Goal: Information Seeking & Learning: Find specific fact

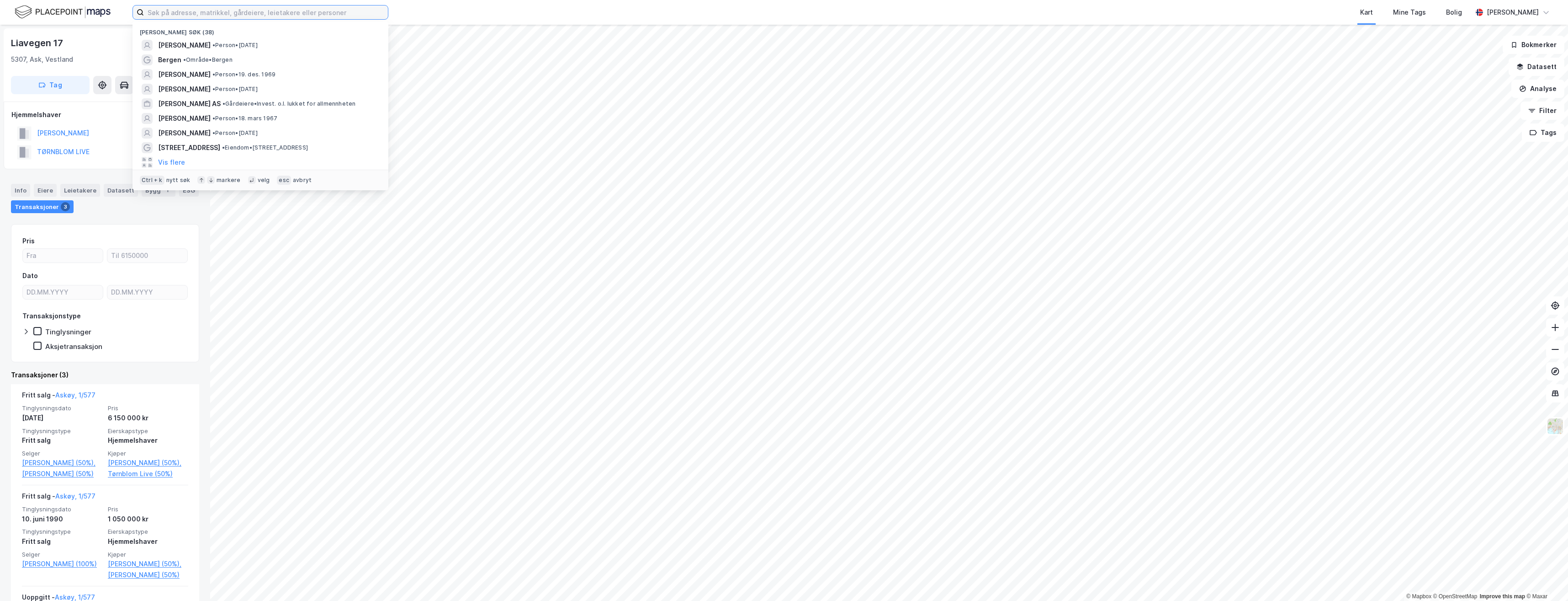
click at [188, 12] on input at bounding box center [266, 12] width 244 height 13
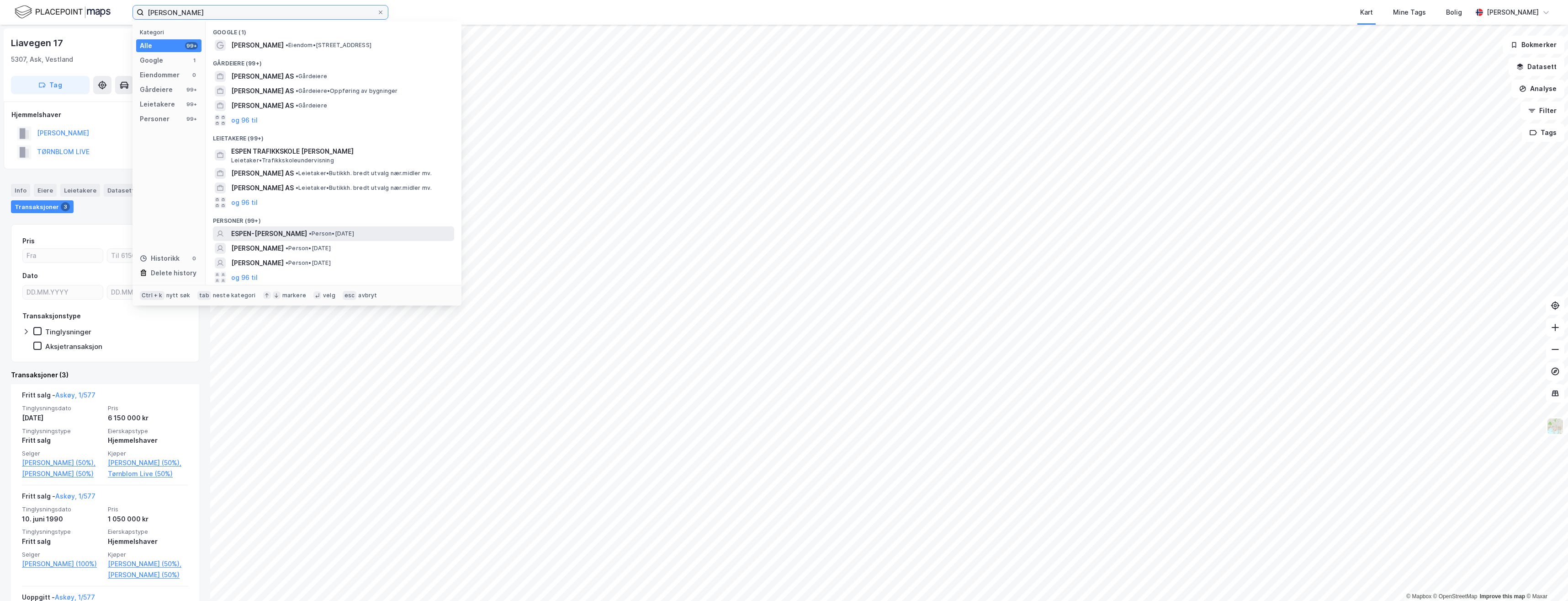
type input "[PERSON_NAME]"
click at [298, 233] on span "ESPEN-[PERSON_NAME]" at bounding box center [269, 233] width 76 height 11
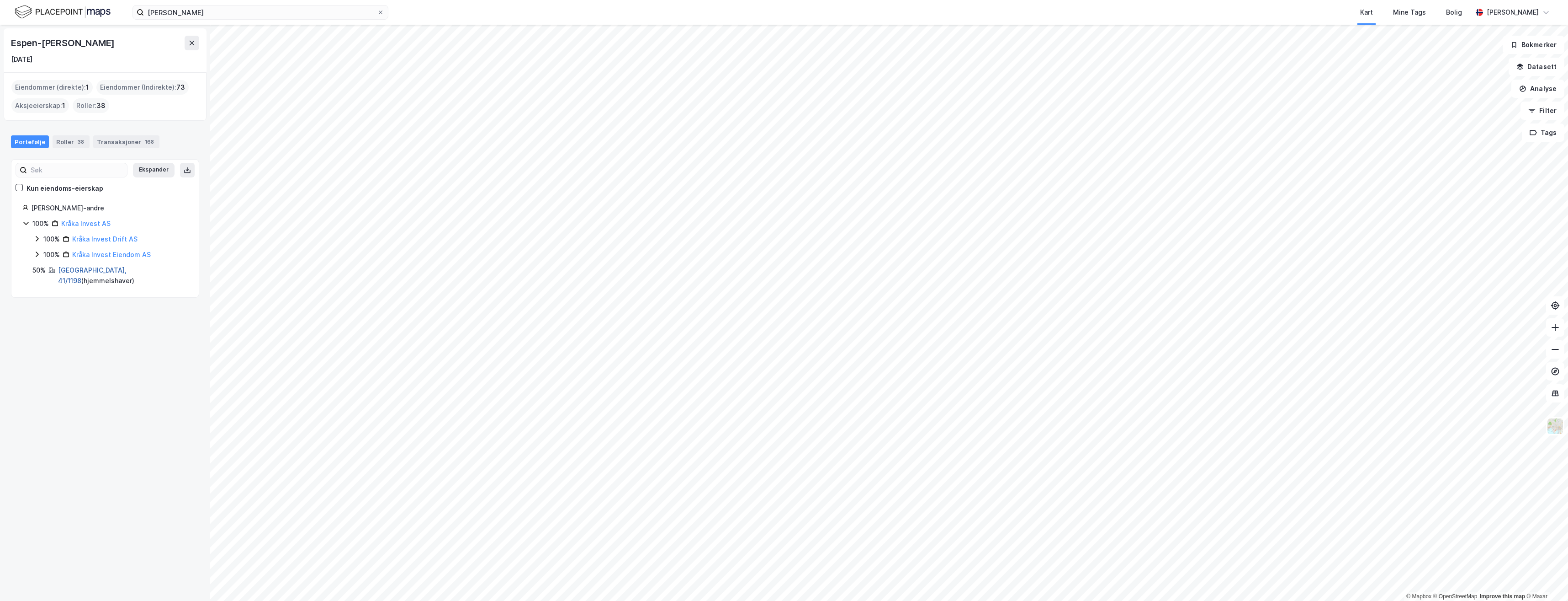
click at [92, 270] on link "[GEOGRAPHIC_DATA], 41/1198" at bounding box center [92, 275] width 69 height 19
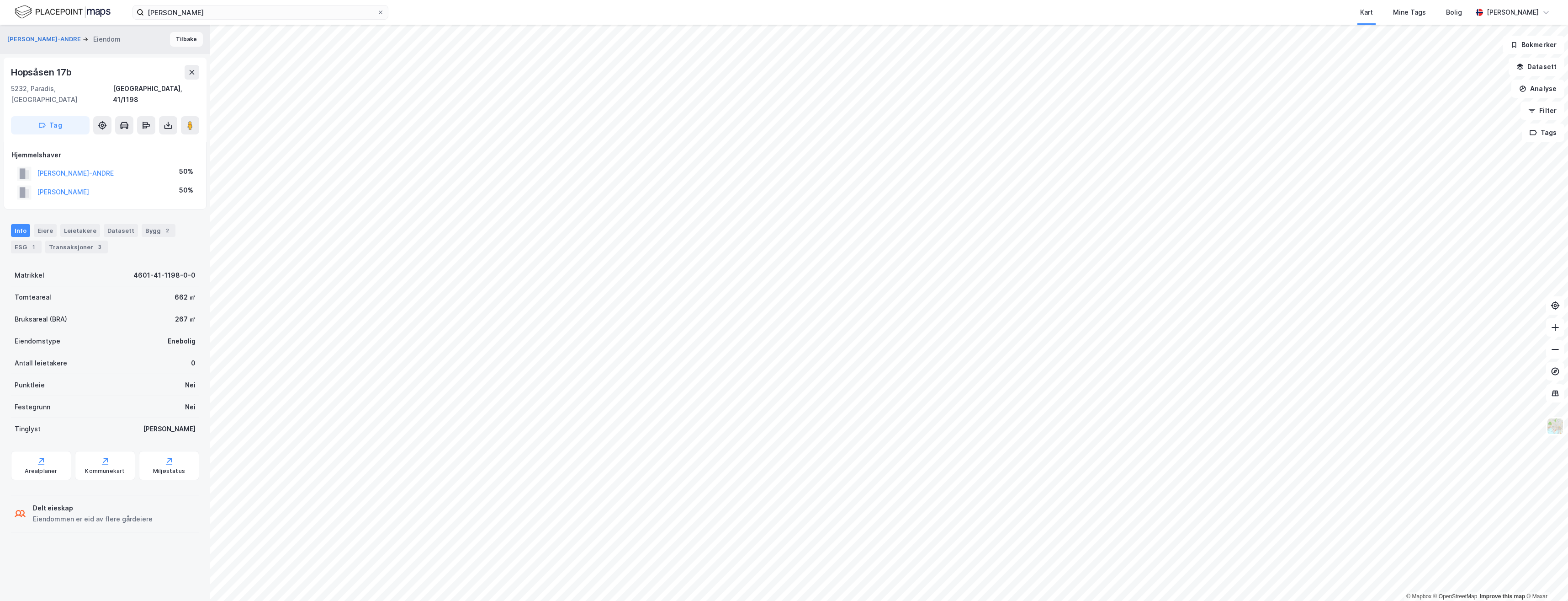
click at [188, 35] on button "Tilbake" at bounding box center [186, 39] width 33 height 15
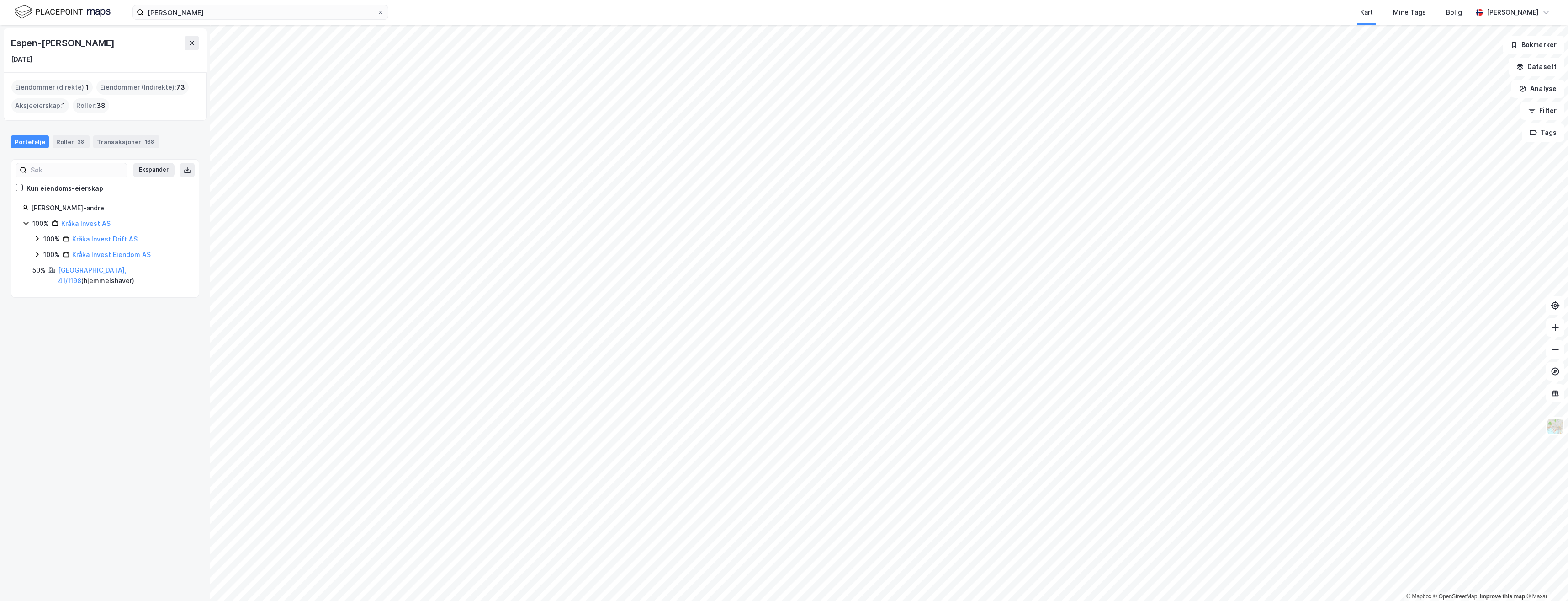
click at [36, 252] on icon at bounding box center [36, 254] width 7 height 7
click at [38, 236] on icon at bounding box center [36, 238] width 7 height 7
click at [19, 189] on icon at bounding box center [19, 188] width 6 height 6
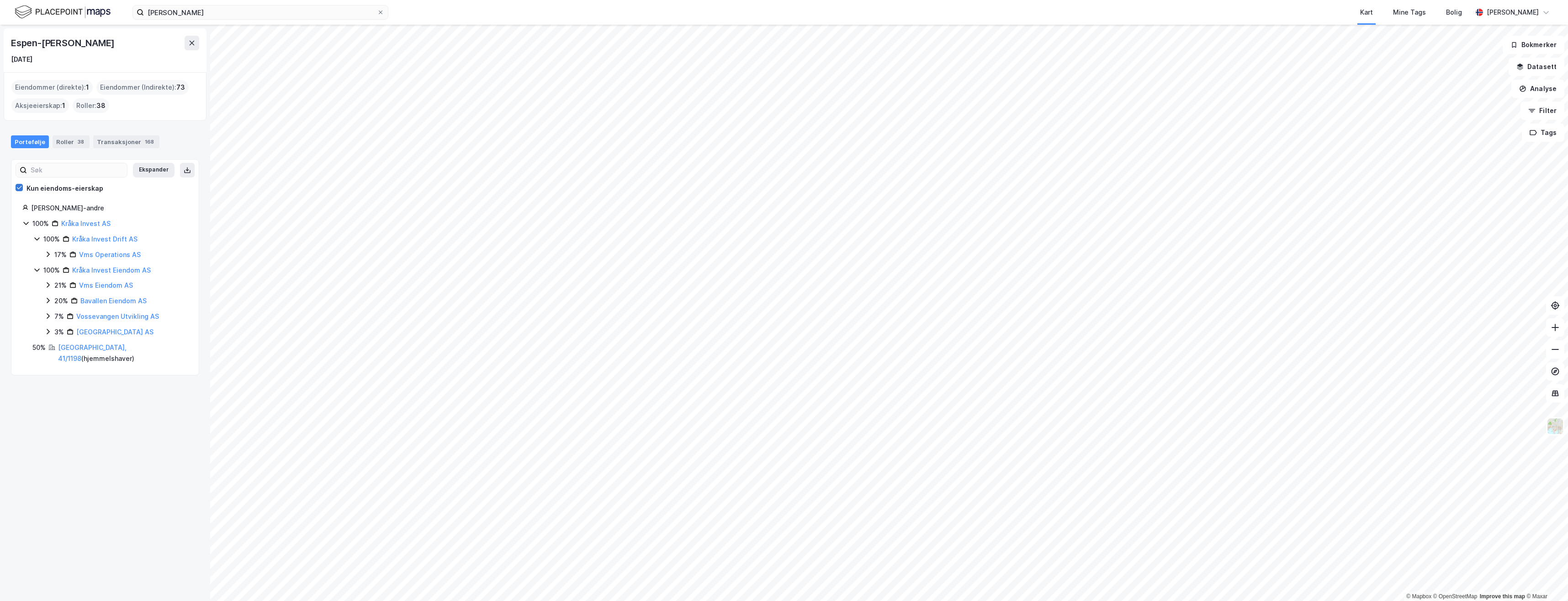
click at [19, 189] on icon at bounding box center [19, 188] width 6 height 6
click at [832, 600] on html "[PERSON_NAME] Kart Mine Tags Bolig [PERSON_NAME] © Mapbox © OpenStreetMap Impro…" at bounding box center [784, 300] width 1568 height 601
